Goal: Task Accomplishment & Management: Use online tool/utility

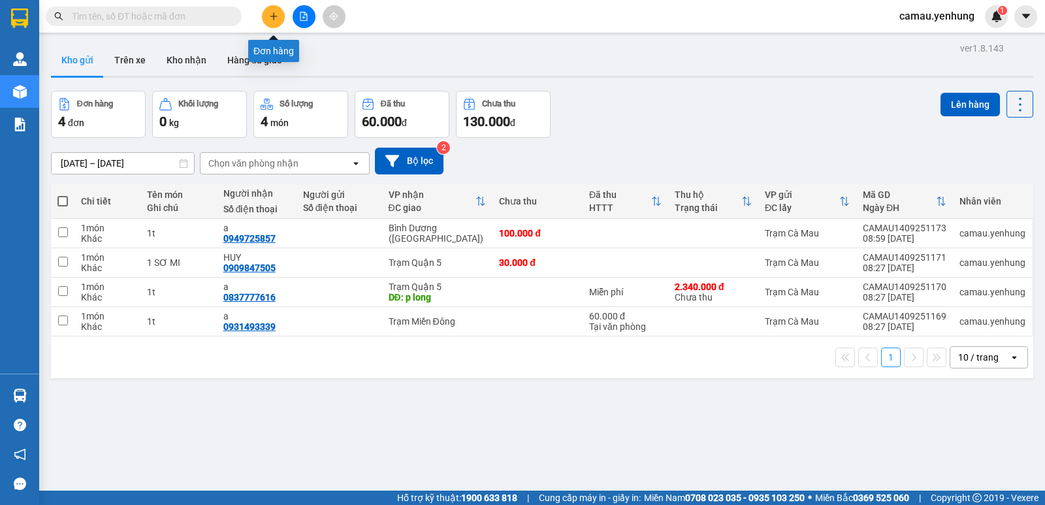
click at [277, 22] on button at bounding box center [273, 16] width 23 height 23
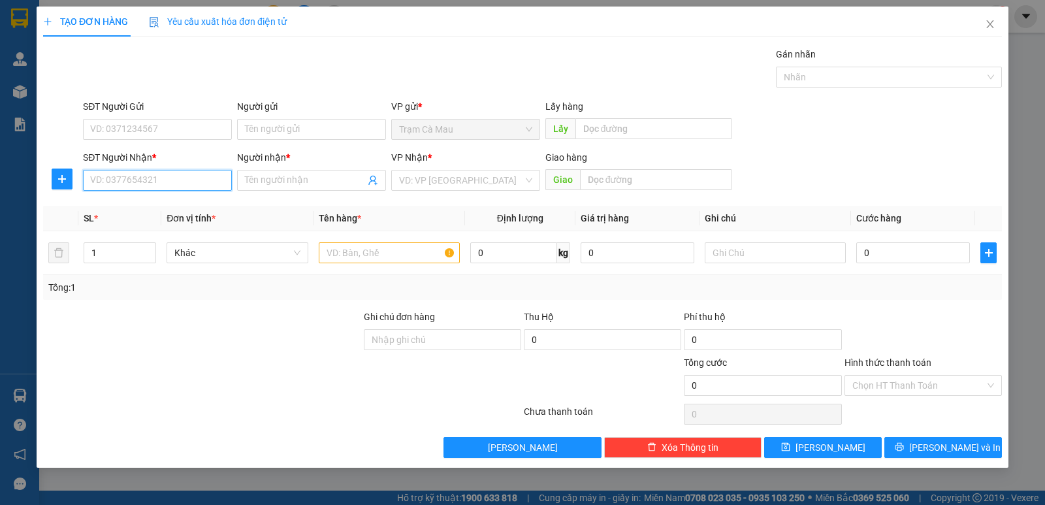
click at [187, 180] on input "SĐT Người Nhận *" at bounding box center [157, 180] width 149 height 21
type input "0944684725"
click at [286, 182] on input "Người nhận *" at bounding box center [305, 180] width 120 height 14
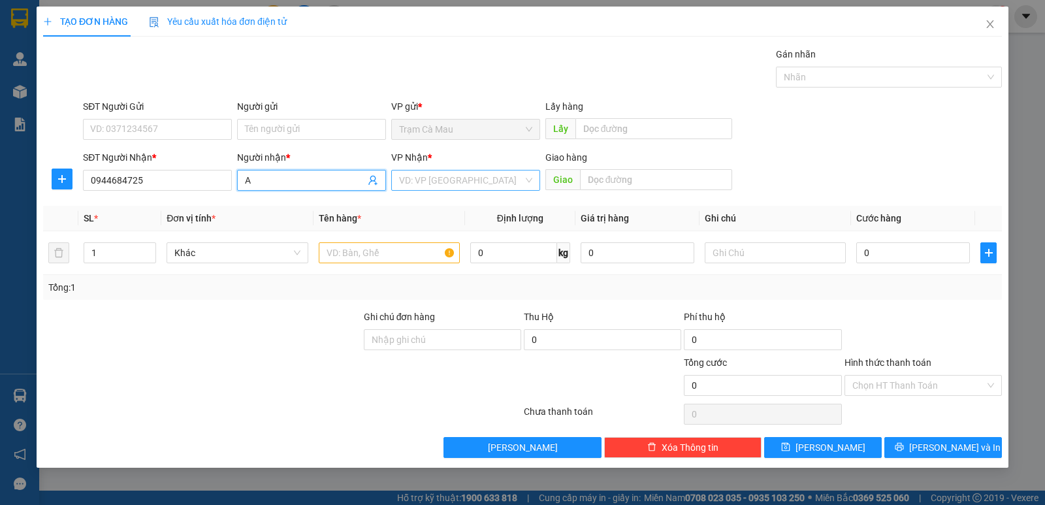
type input "A"
click at [460, 184] on input "search" at bounding box center [461, 180] width 124 height 20
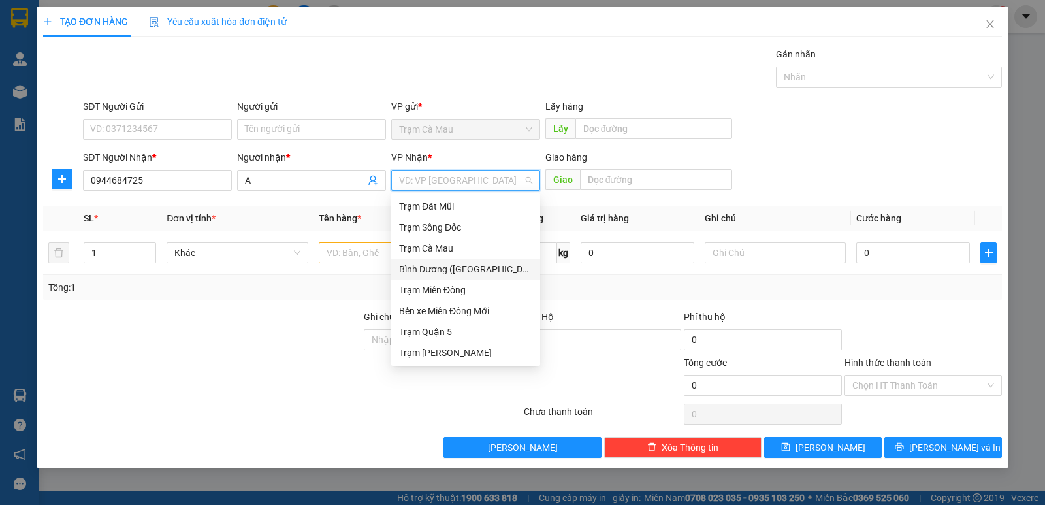
click at [439, 268] on div "Bình Dương ([GEOGRAPHIC_DATA])" at bounding box center [465, 269] width 133 height 14
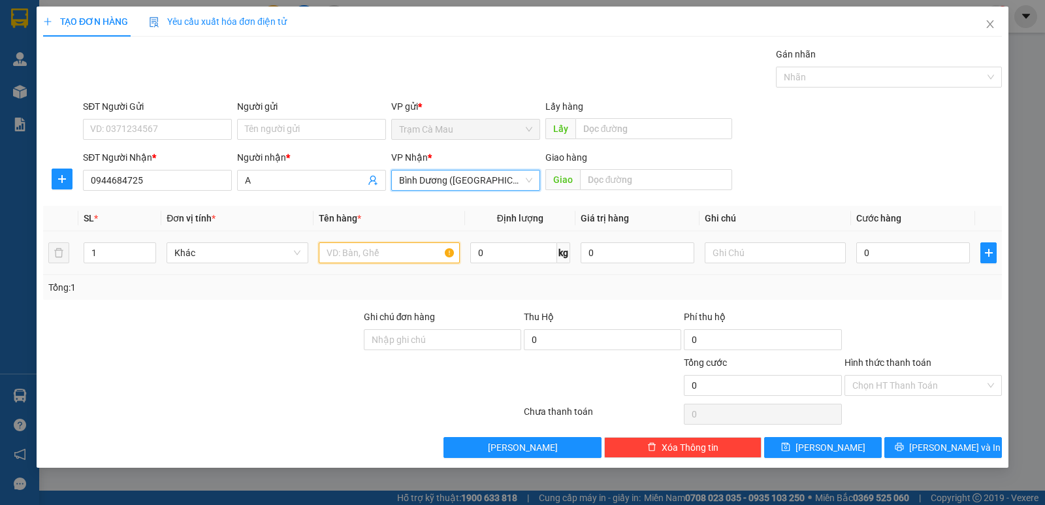
click at [370, 249] on input "text" at bounding box center [389, 252] width 141 height 21
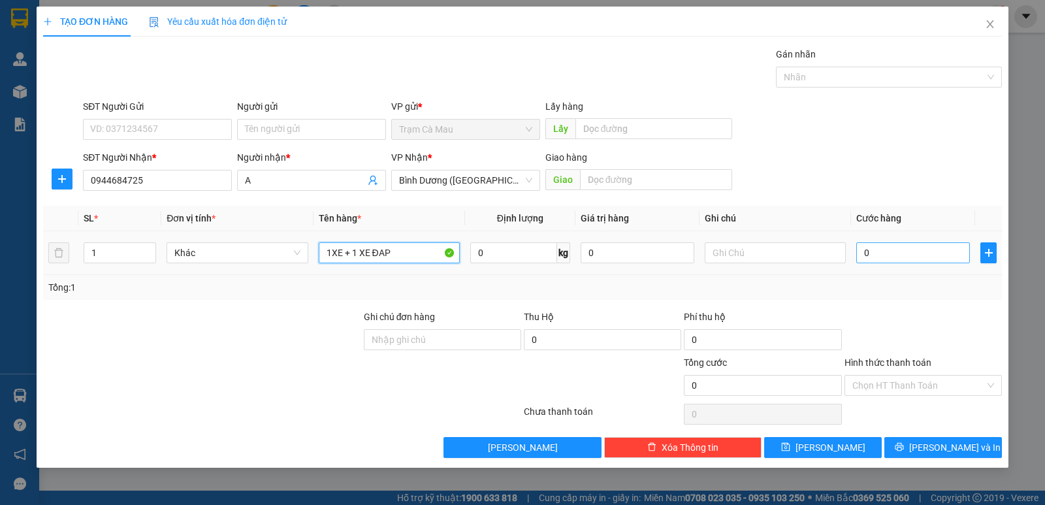
type input "1XE + 1 XE ĐAP"
click at [887, 255] on input "0" at bounding box center [913, 252] width 114 height 21
type input "8"
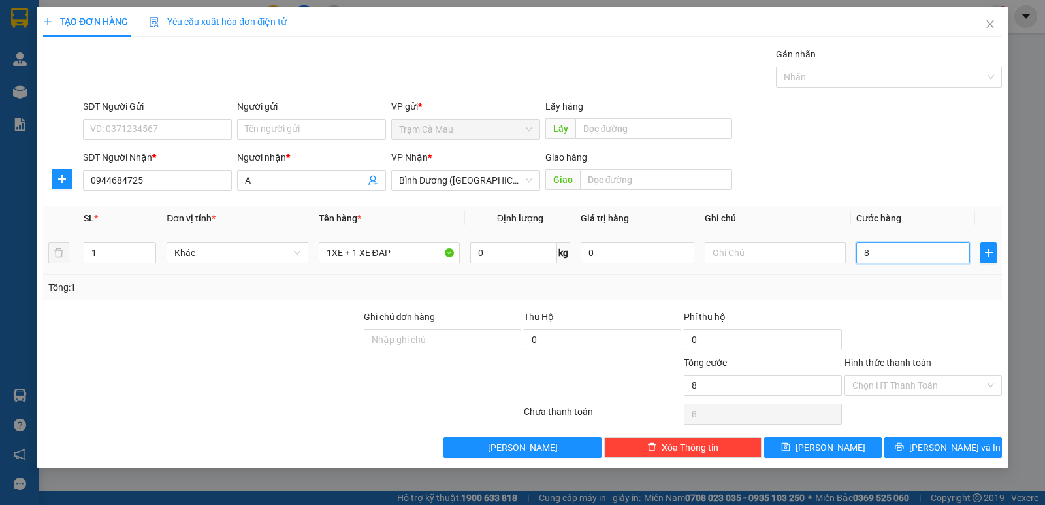
type input "80"
type input "800"
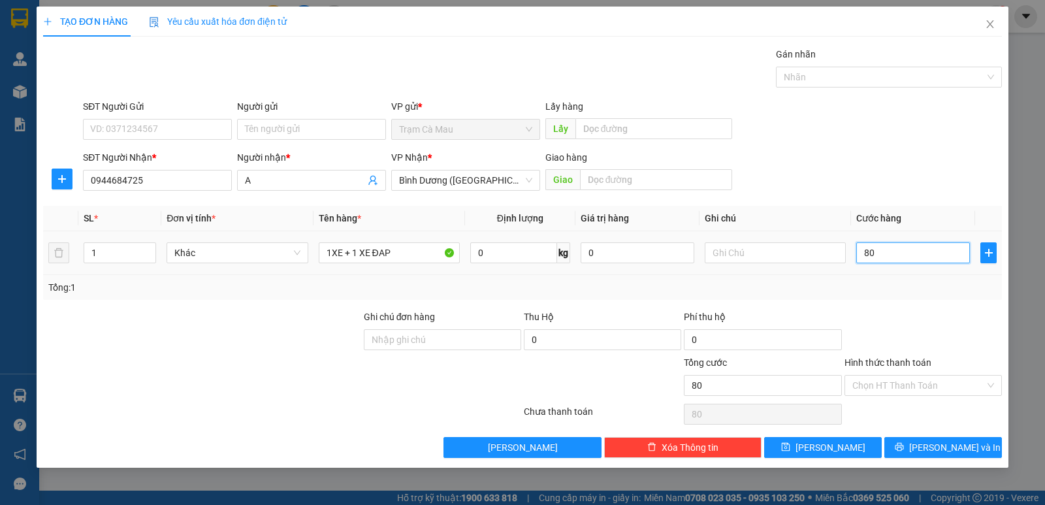
type input "800"
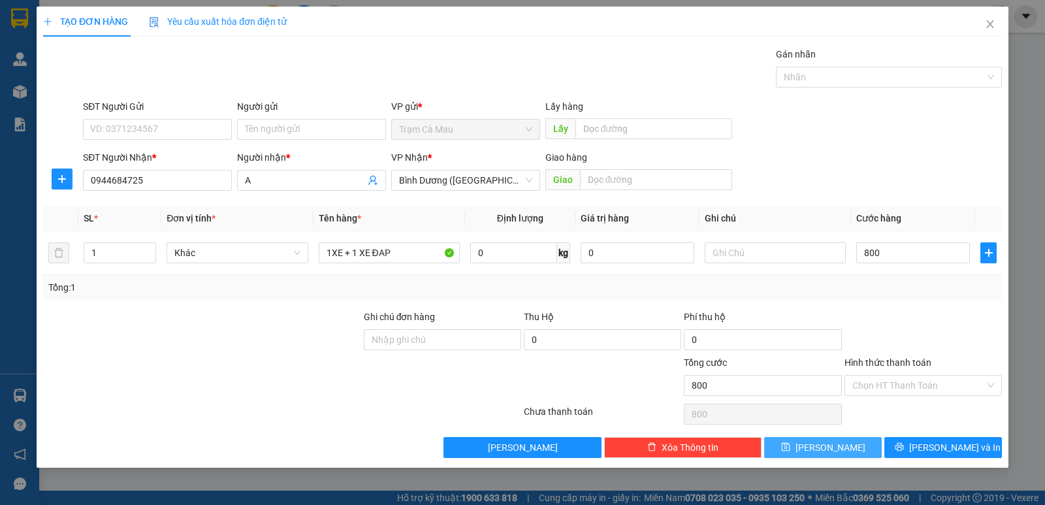
type input "800.000"
click at [842, 445] on button "Lưu" at bounding box center [823, 447] width 118 height 21
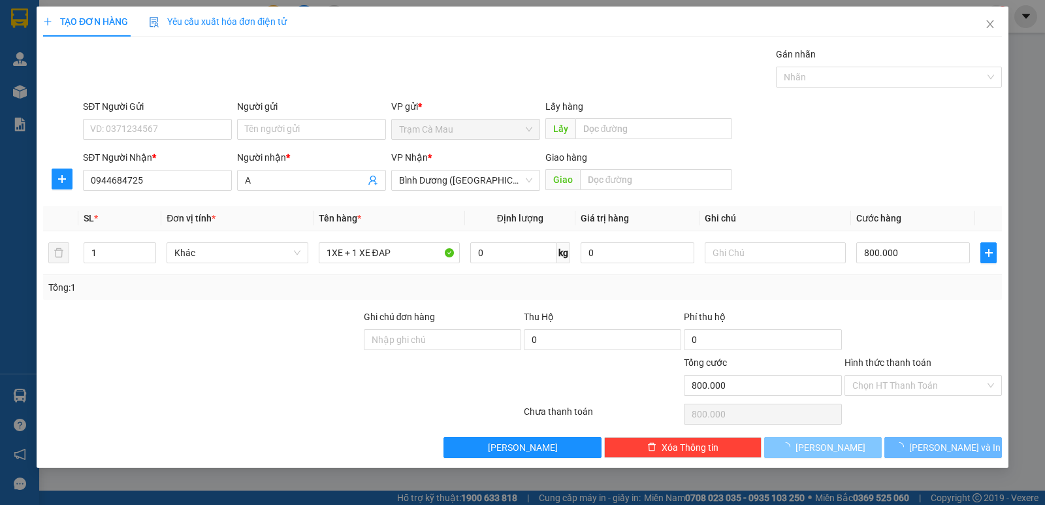
type input "0"
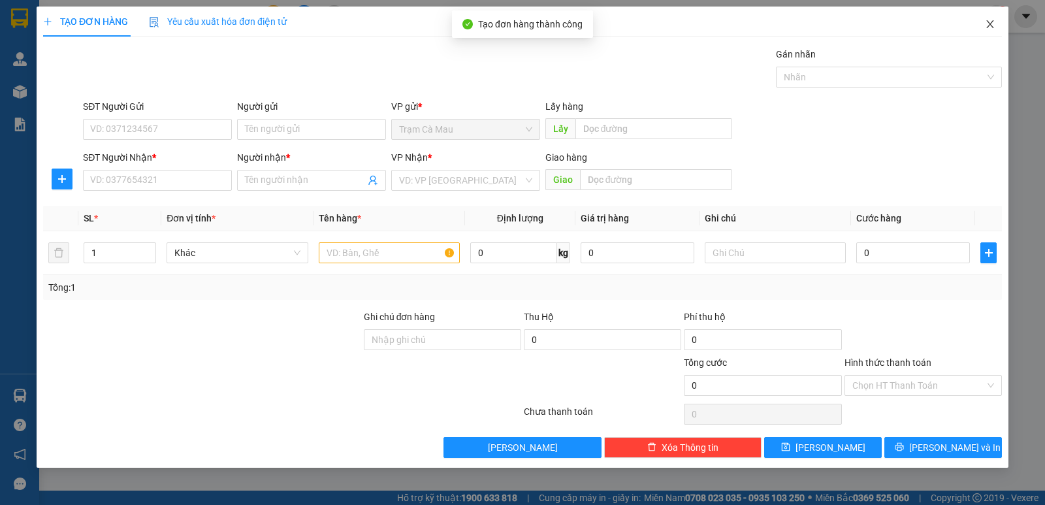
click at [992, 23] on icon "close" at bounding box center [989, 24] width 7 height 8
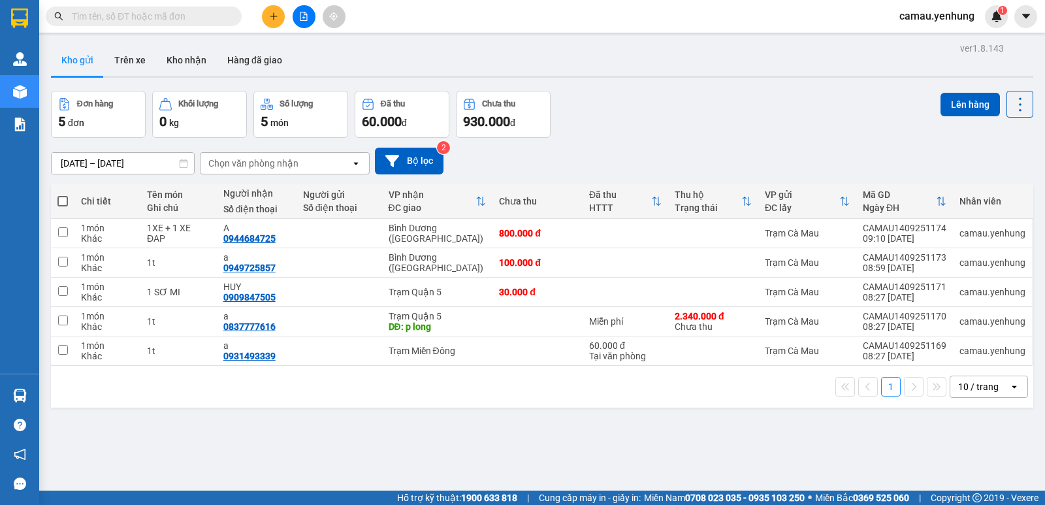
click at [64, 202] on span at bounding box center [62, 201] width 10 height 10
click at [63, 195] on input "checkbox" at bounding box center [63, 195] width 0 height 0
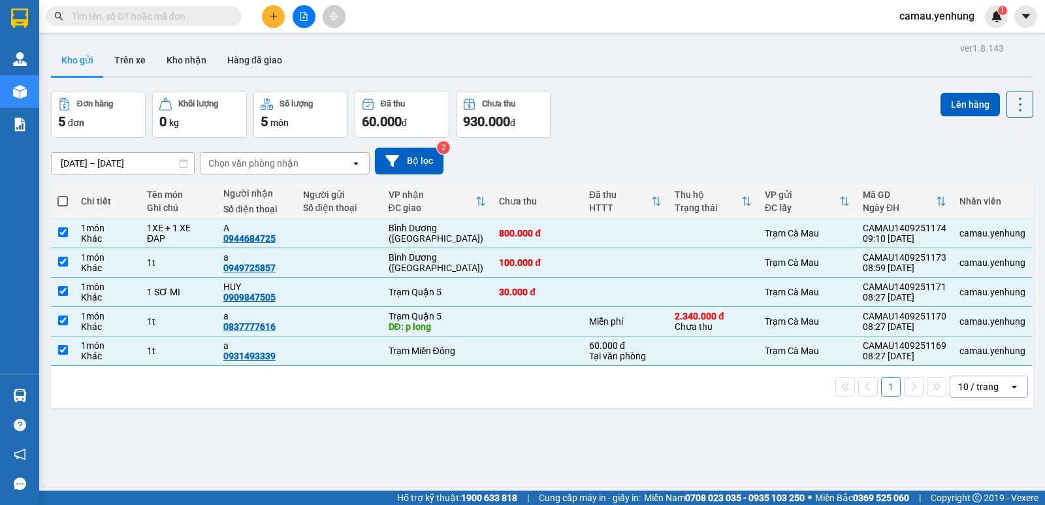
checkbox input "true"
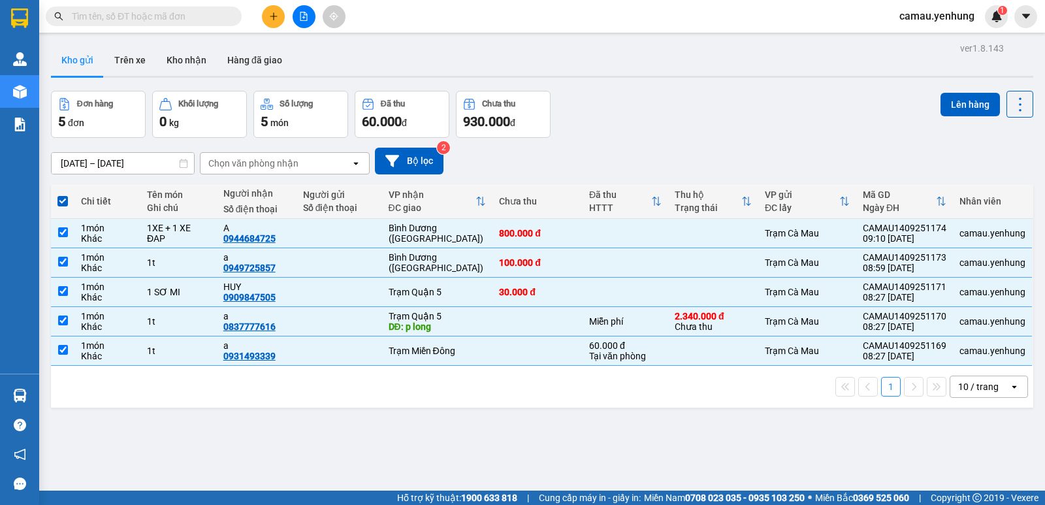
click at [980, 389] on div "10 / trang" at bounding box center [978, 386] width 40 height 13
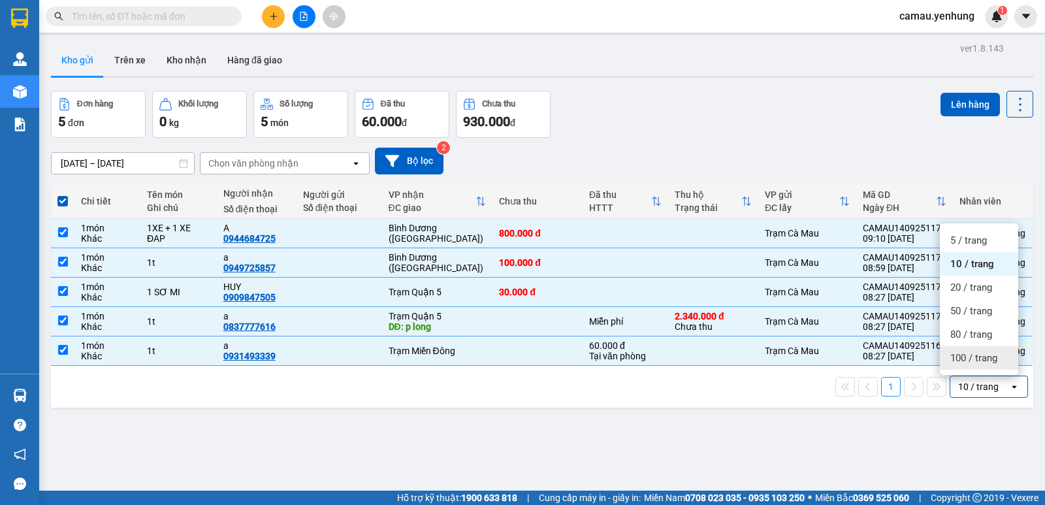
click at [955, 358] on span "100 / trang" at bounding box center [973, 357] width 47 height 13
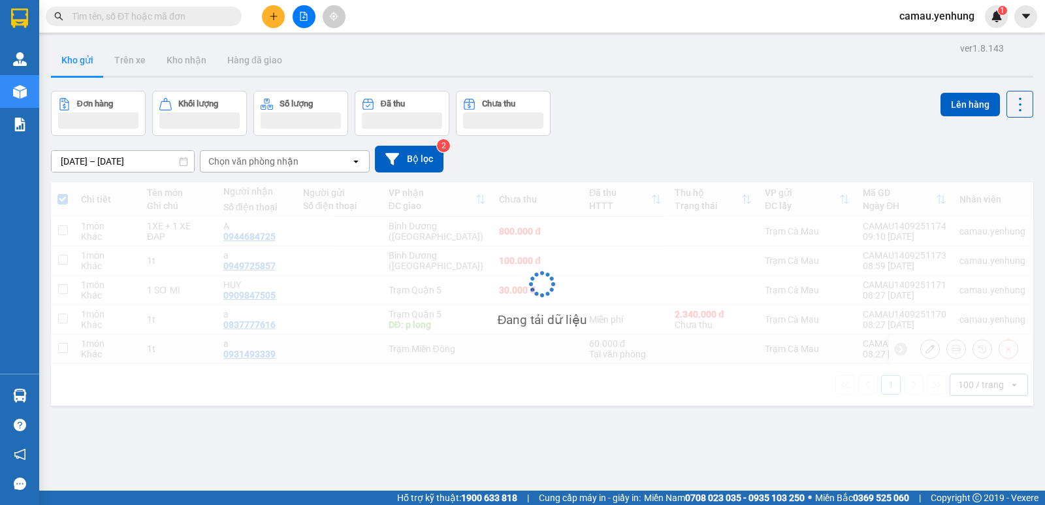
checkbox input "false"
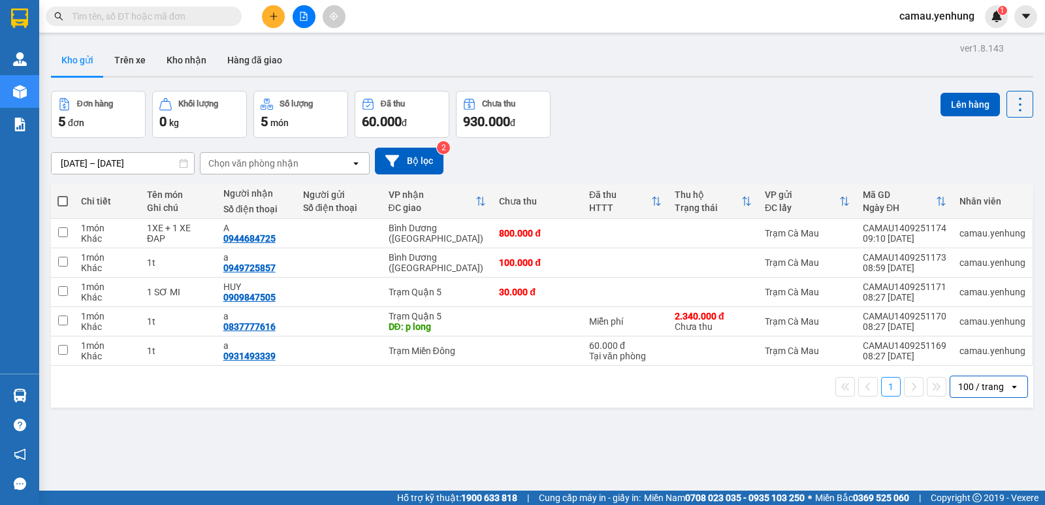
click at [63, 202] on span at bounding box center [62, 201] width 10 height 10
click at [63, 195] on input "checkbox" at bounding box center [63, 195] width 0 height 0
checkbox input "true"
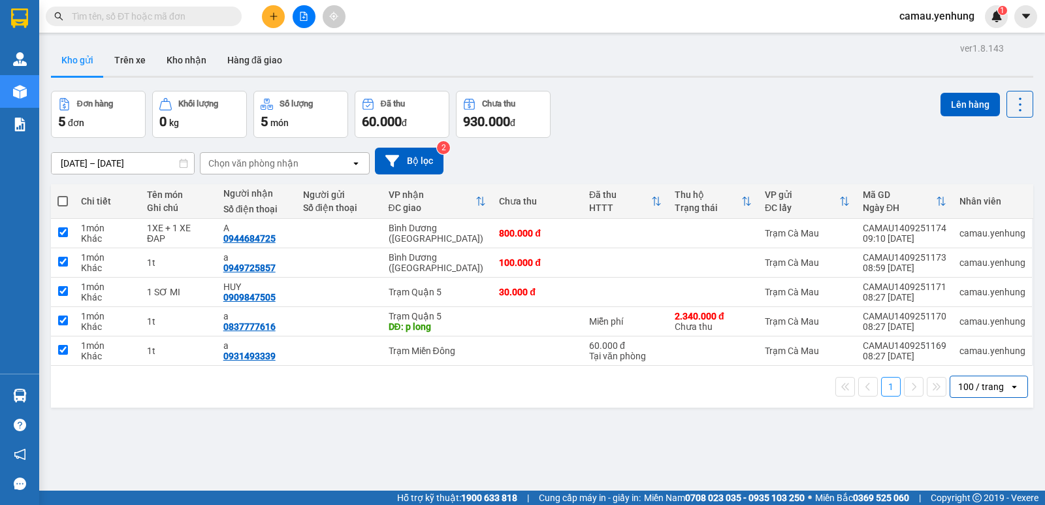
checkbox input "true"
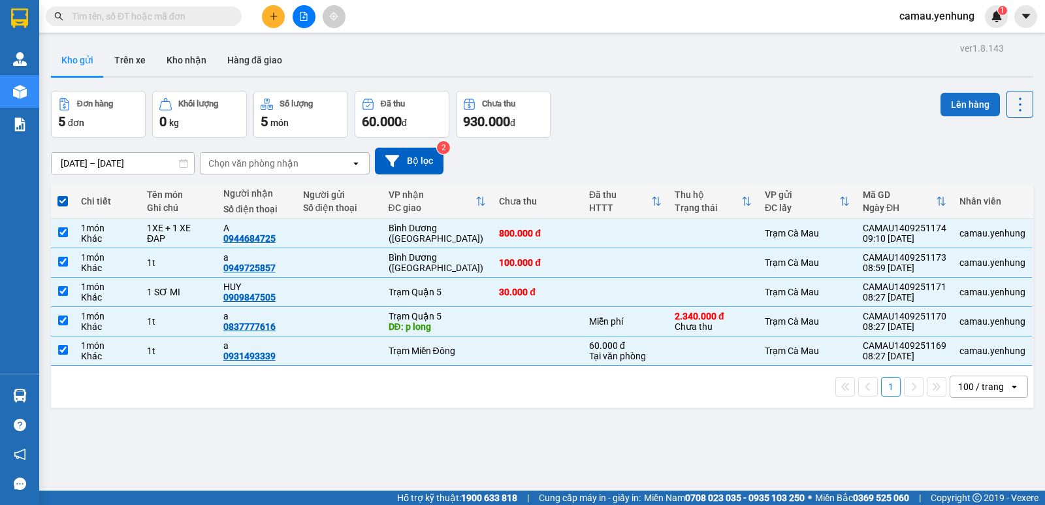
click at [945, 109] on button "Lên hàng" at bounding box center [969, 105] width 59 height 24
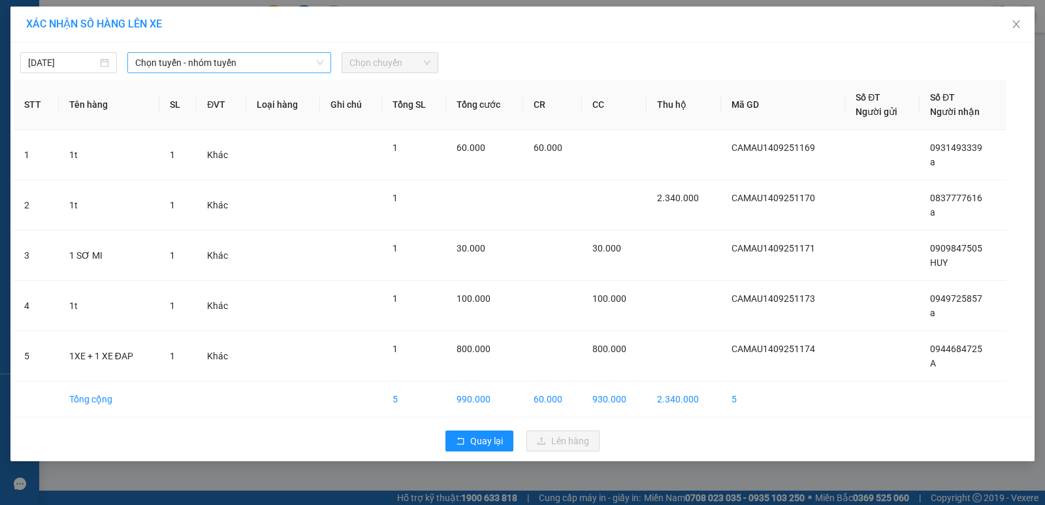
click at [256, 63] on span "Chọn tuyến - nhóm tuyến" at bounding box center [229, 63] width 188 height 20
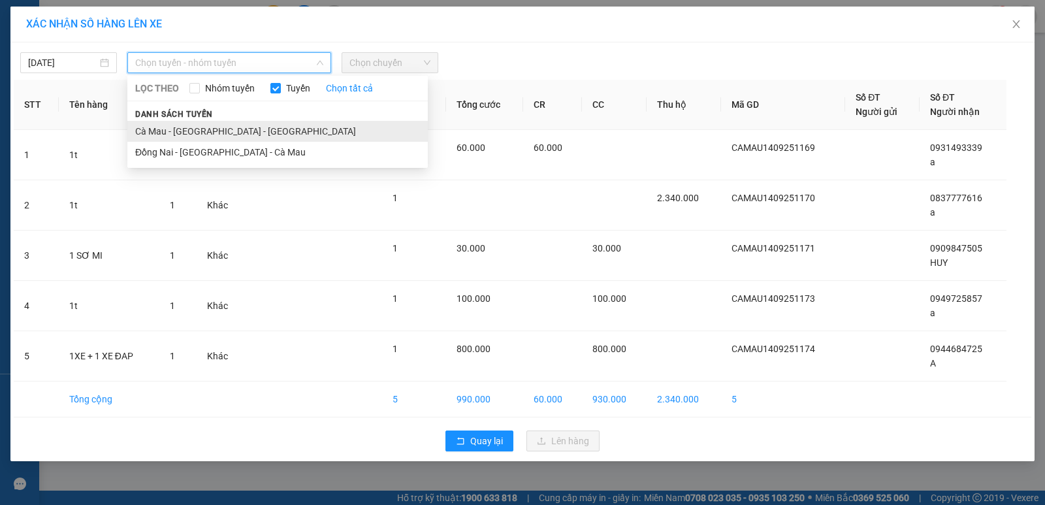
click at [253, 133] on li "Cà Mau - Sài Gòn - Đồng Nai" at bounding box center [277, 131] width 300 height 21
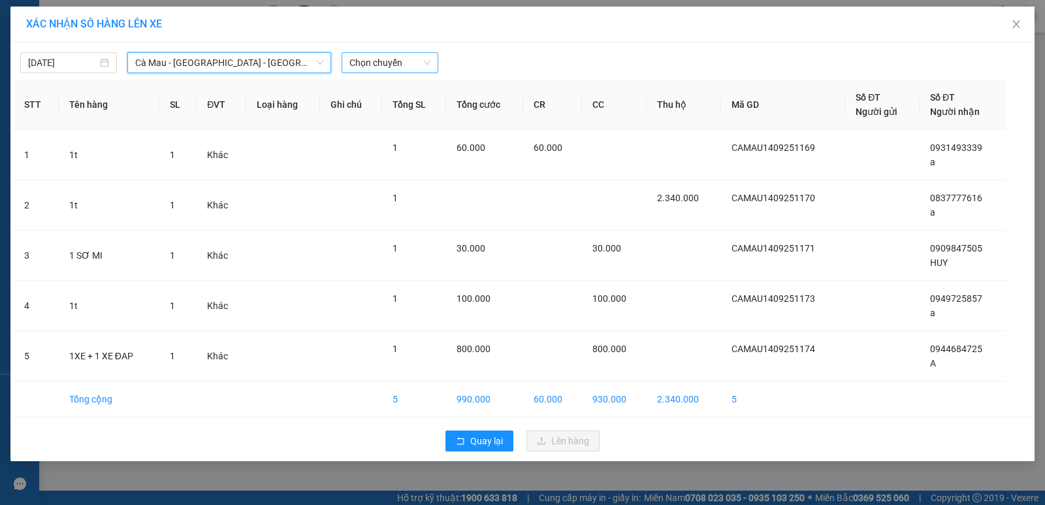
click at [417, 63] on span "Chọn chuyến" at bounding box center [389, 63] width 81 height 20
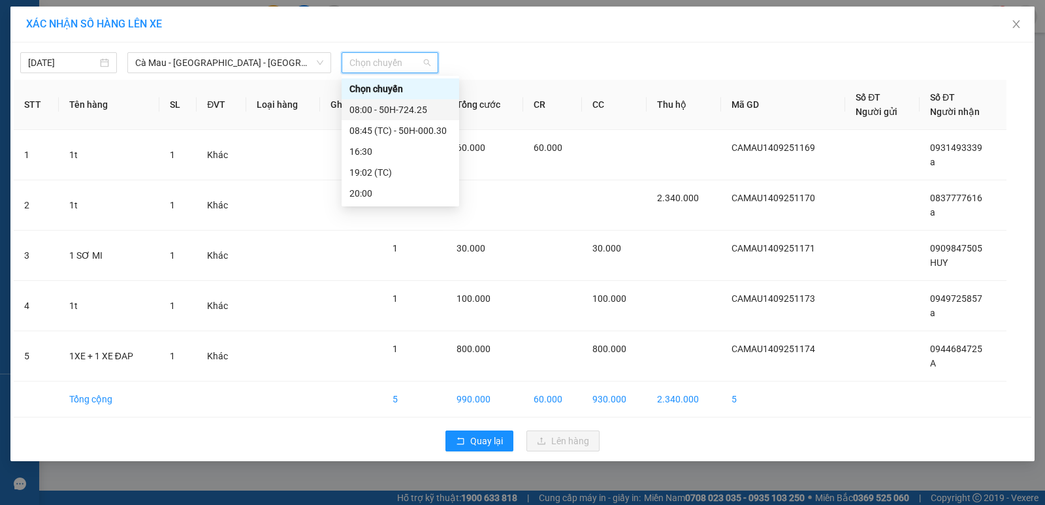
click at [403, 110] on div "08:00 - 50H-724.25" at bounding box center [400, 110] width 102 height 14
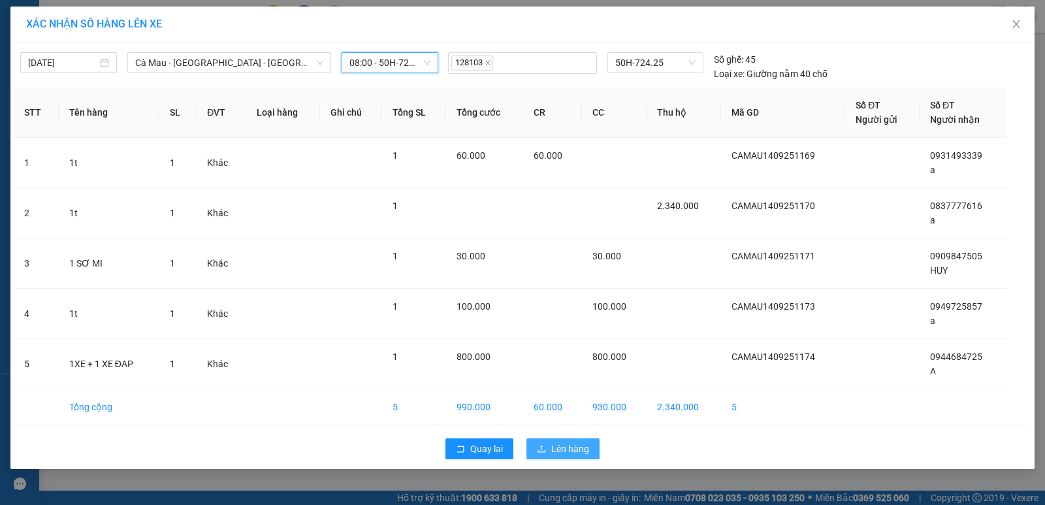
click at [573, 439] on button "Lên hàng" at bounding box center [562, 448] width 73 height 21
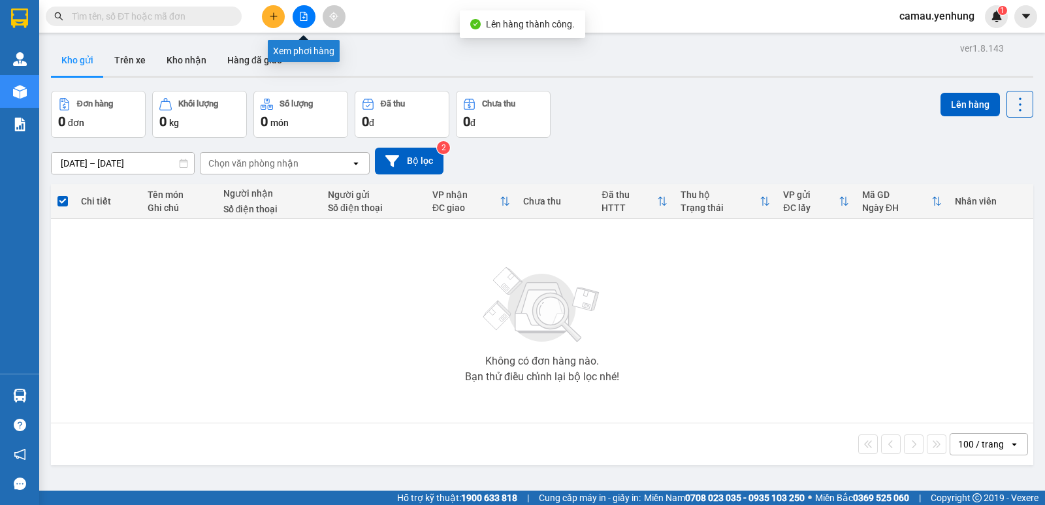
click at [306, 12] on icon "file-add" at bounding box center [303, 16] width 9 height 9
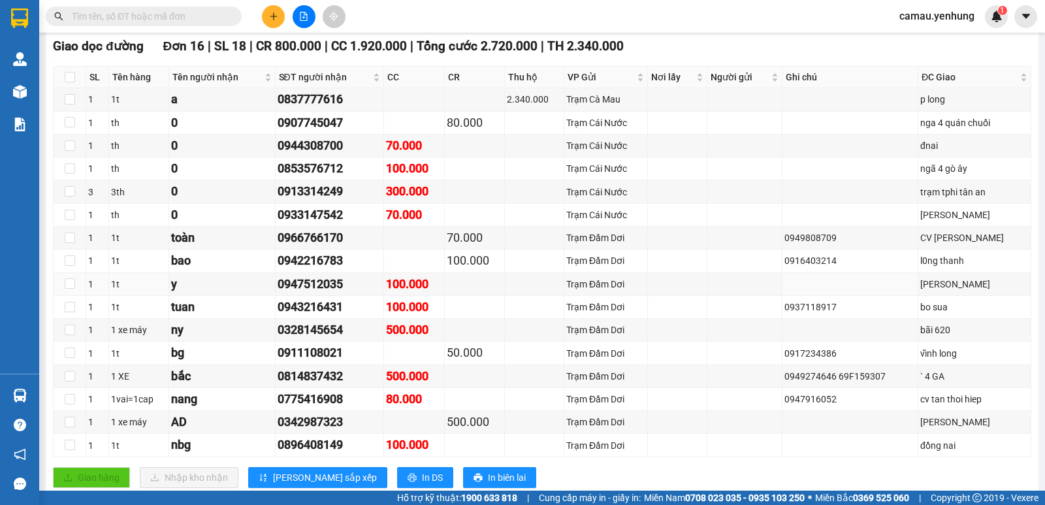
scroll to position [392, 0]
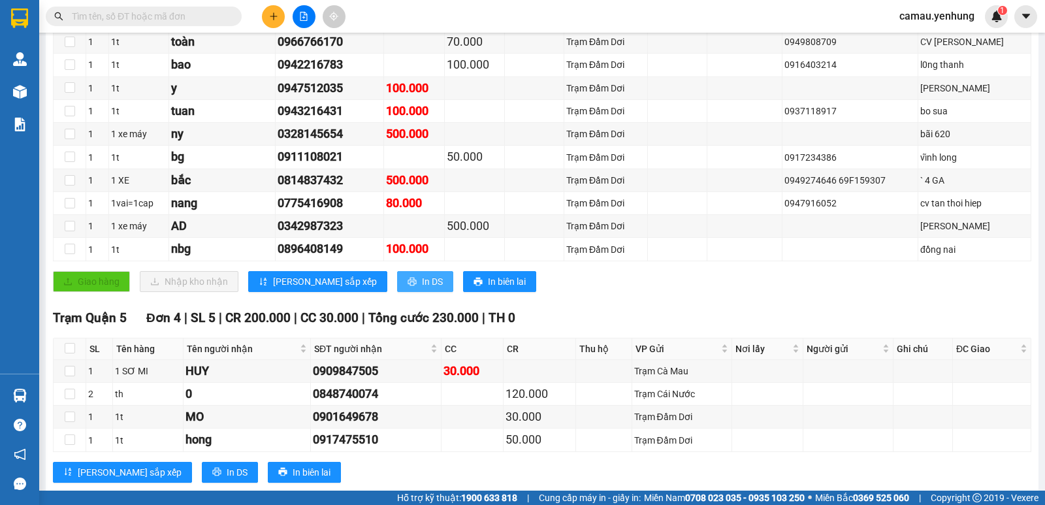
click at [422, 289] on span "In DS" at bounding box center [432, 281] width 21 height 14
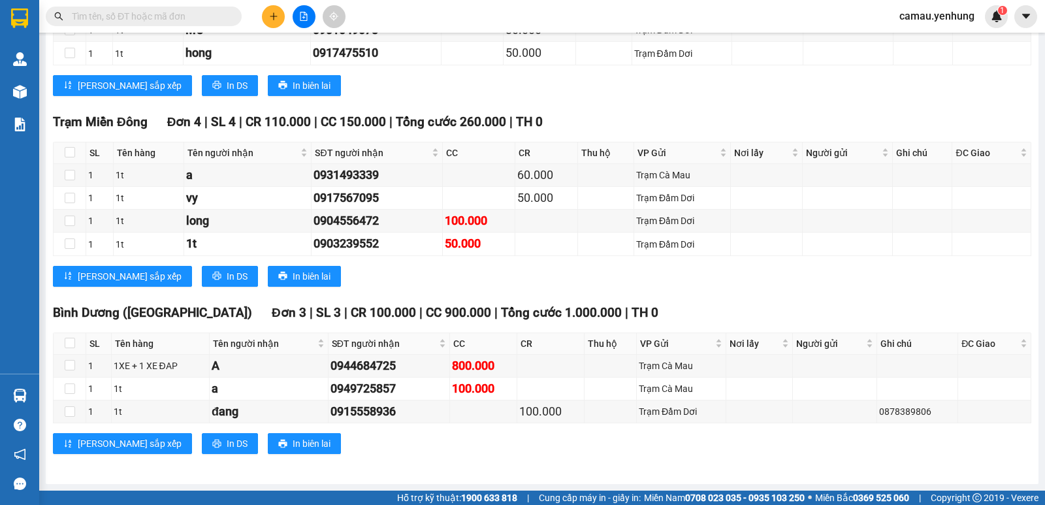
scroll to position [789, 0]
click at [202, 444] on button "In DS" at bounding box center [230, 443] width 56 height 21
